Goal: Information Seeking & Learning: Learn about a topic

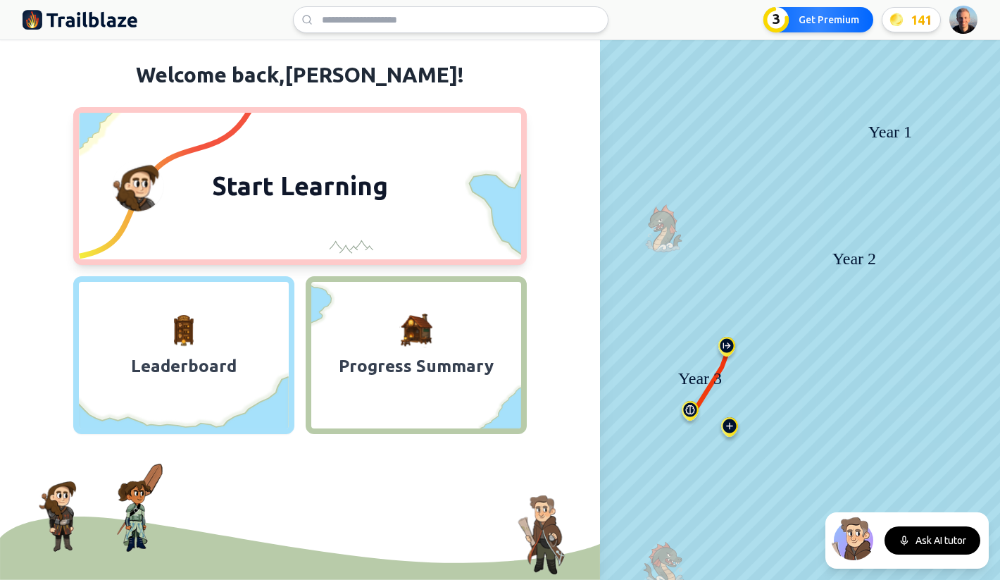
click at [313, 194] on span "Start Learning" at bounding box center [300, 186] width 193 height 34
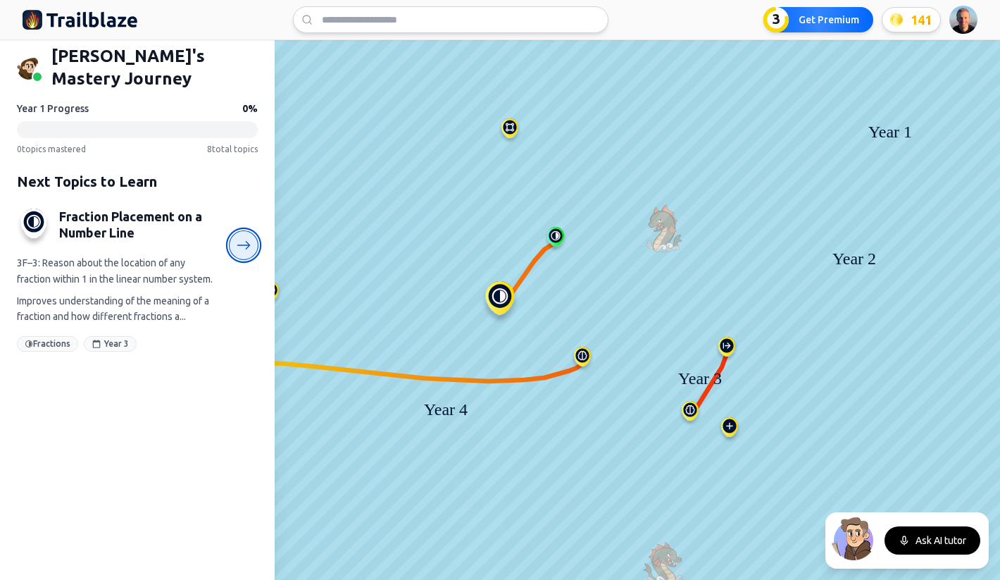
click at [251, 238] on icon at bounding box center [244, 245] width 15 height 15
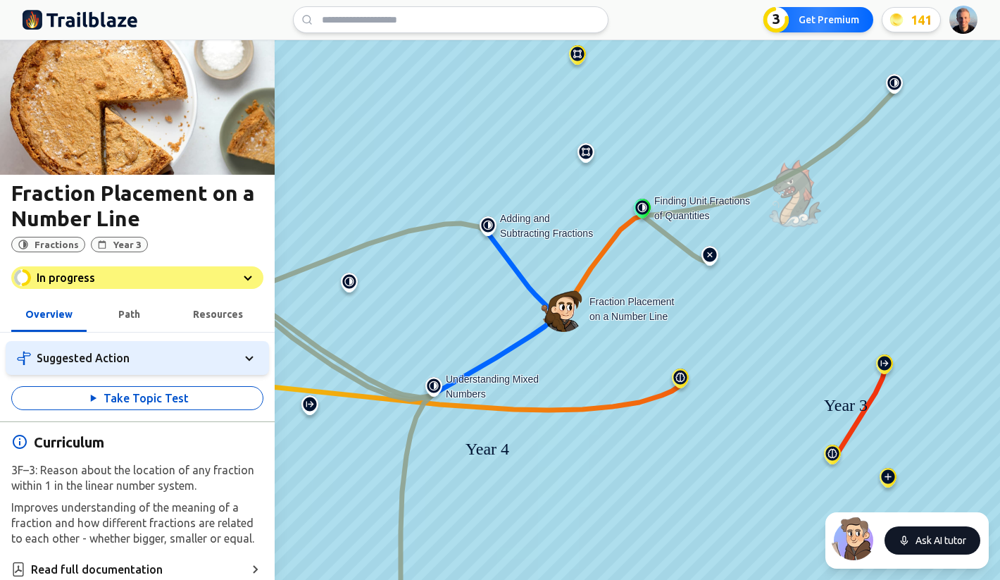
click at [912, 544] on button "Ask AI tutor" at bounding box center [933, 540] width 96 height 28
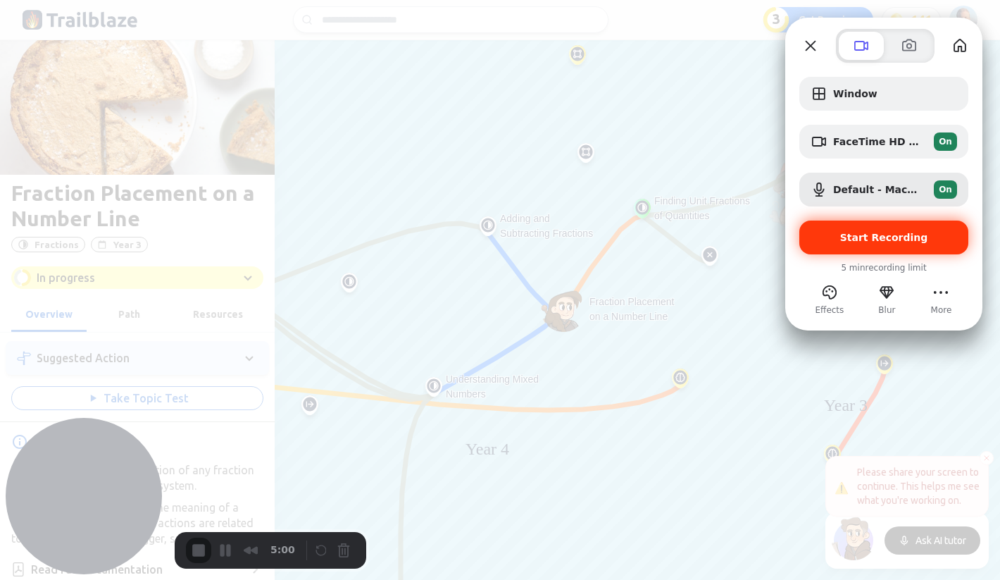
click at [834, 244] on div "Start Recording" at bounding box center [884, 237] width 169 height 34
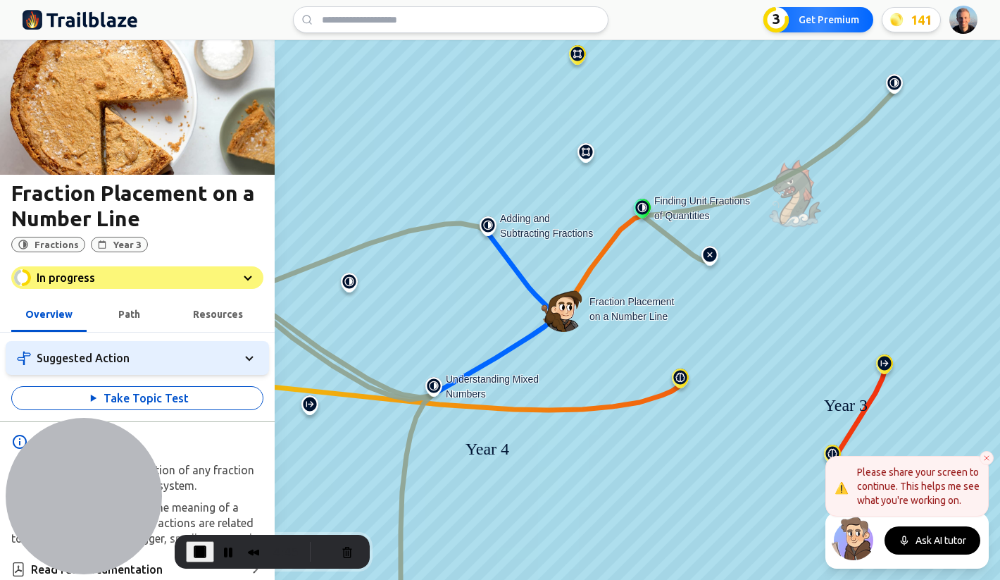
click at [988, 461] on icon at bounding box center [987, 458] width 8 height 8
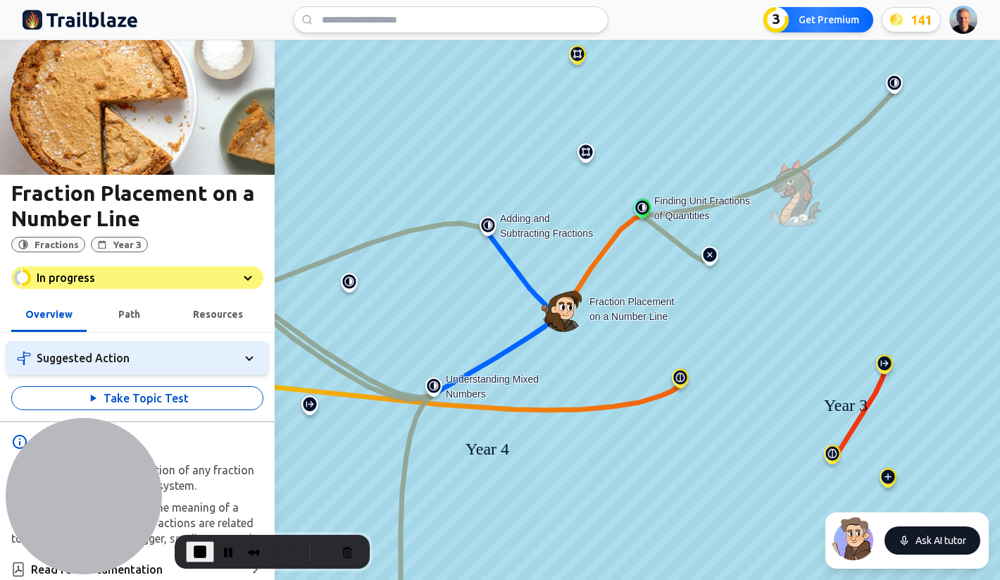
click at [931, 540] on button "Ask AI tutor" at bounding box center [933, 540] width 96 height 28
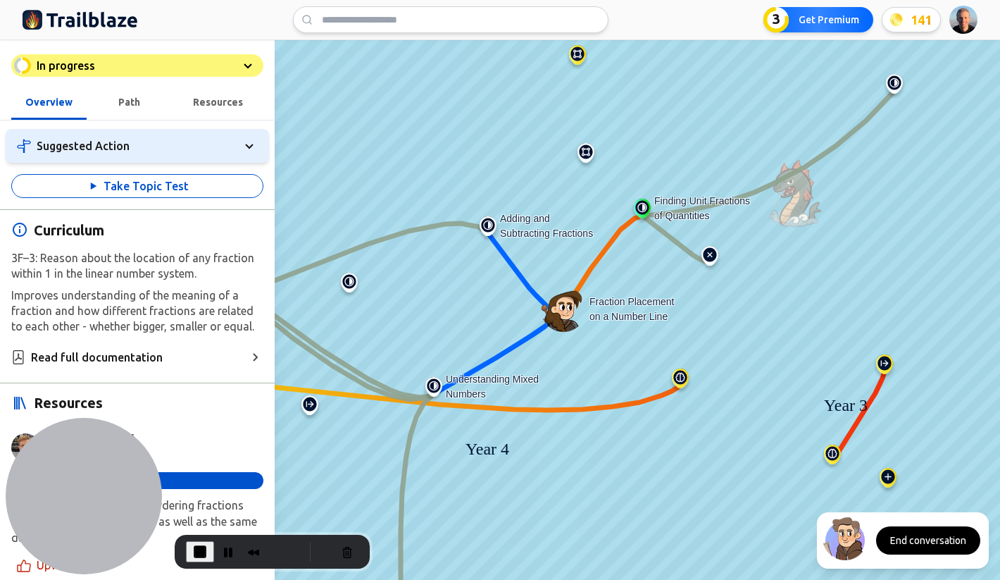
scroll to position [215, 0]
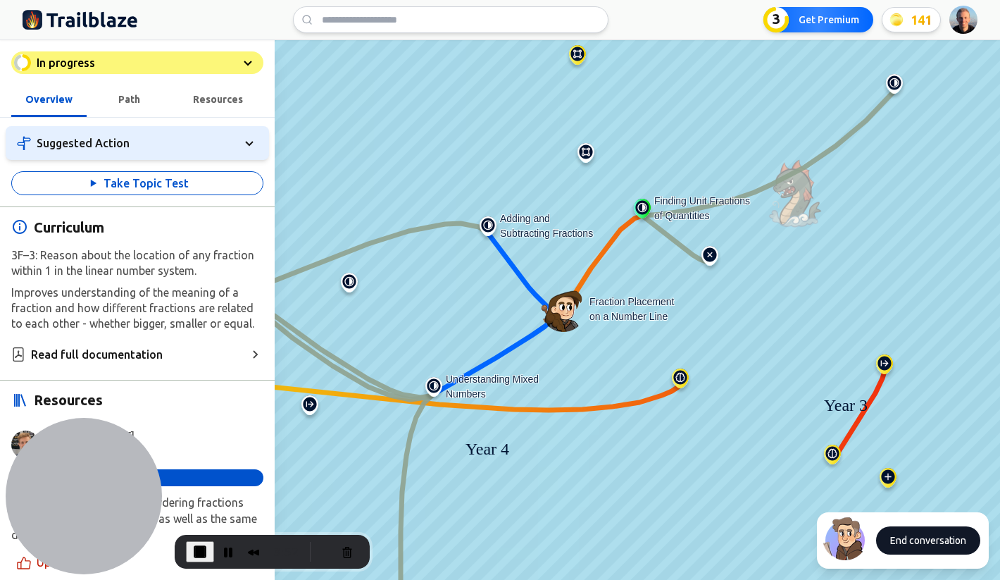
click at [931, 537] on button "End conversation" at bounding box center [928, 540] width 104 height 28
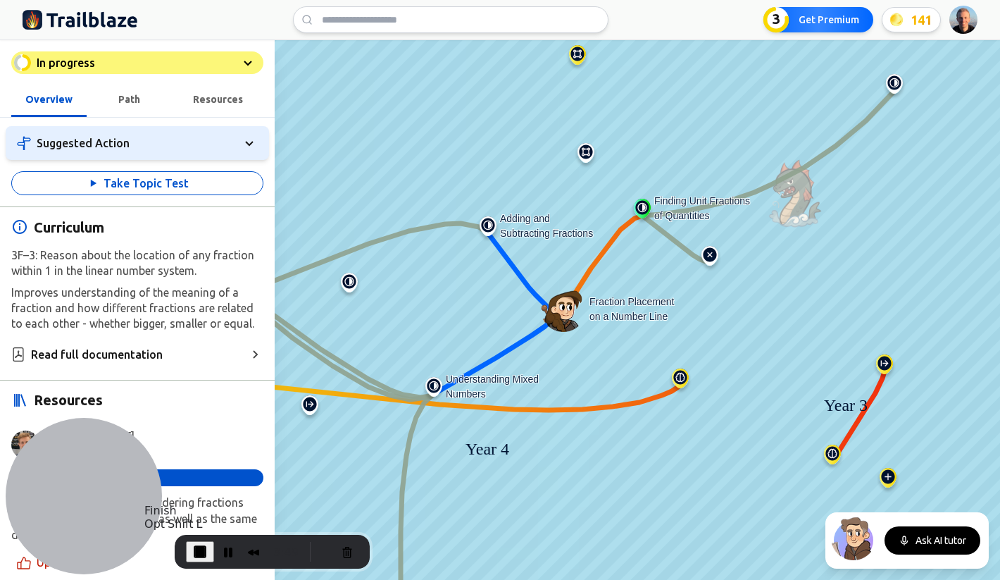
click at [201, 551] on span "End Recording" at bounding box center [200, 551] width 17 height 17
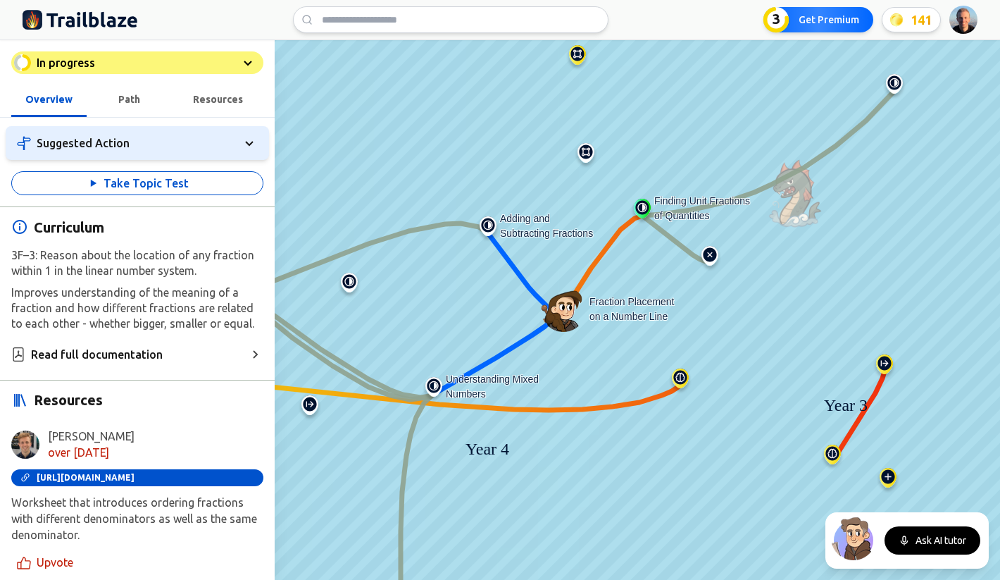
scroll to position [0, 0]
